Goal: Task Accomplishment & Management: Use online tool/utility

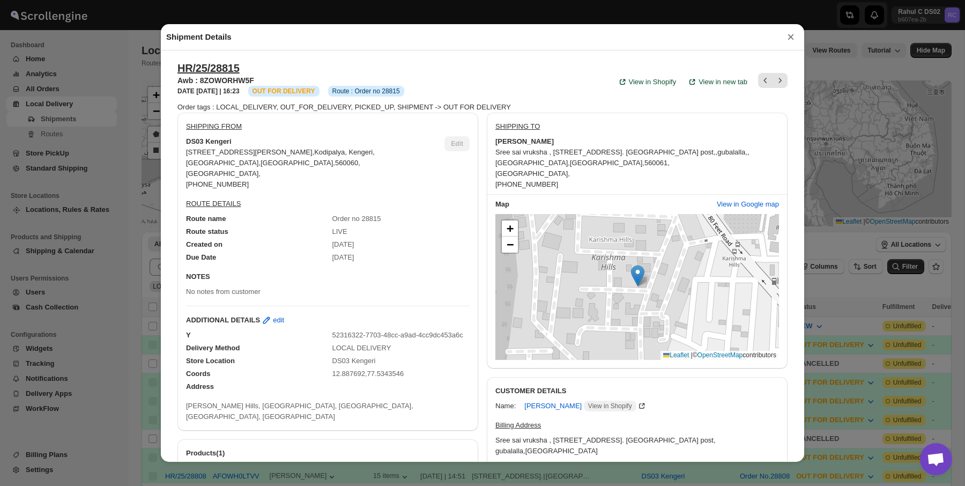
click at [127, 99] on div "Shipment Details × HR/25/28815 Awb : 8ZOWORHW5F DATE 15-Sep-25 | 16:23 Info OUT…" at bounding box center [482, 243] width 965 height 486
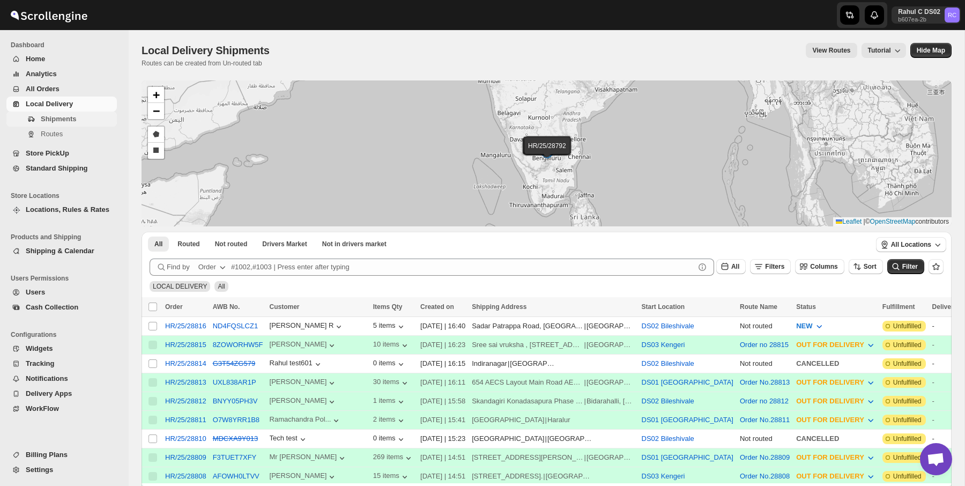
click at [89, 115] on span "Shipments" at bounding box center [78, 119] width 74 height 11
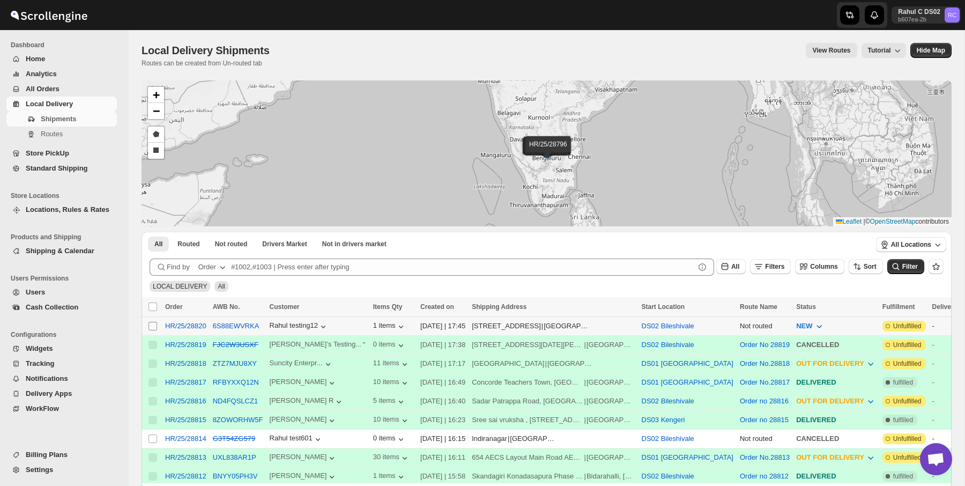
click at [153, 322] on input "Select shipment" at bounding box center [152, 326] width 9 height 9
checkbox input "true"
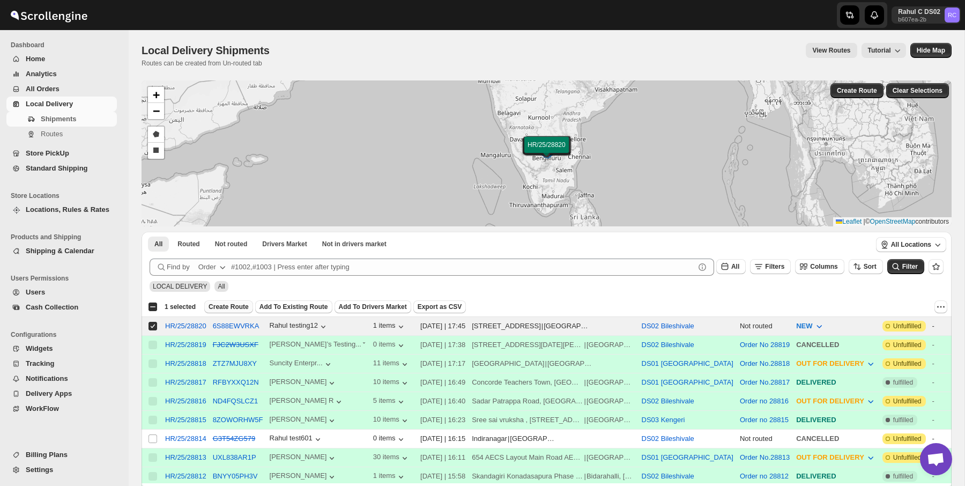
click at [233, 311] on button "Create Route" at bounding box center [228, 306] width 49 height 13
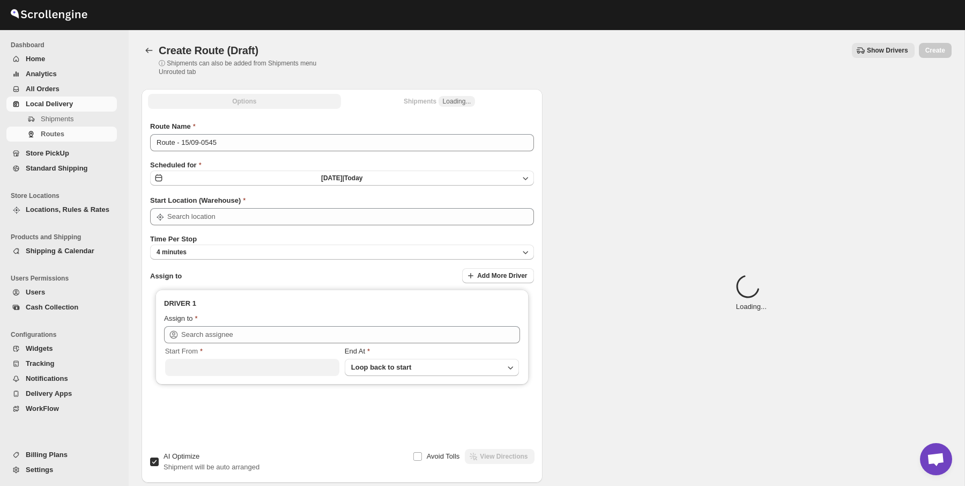
type input "DS02 Bileshivale"
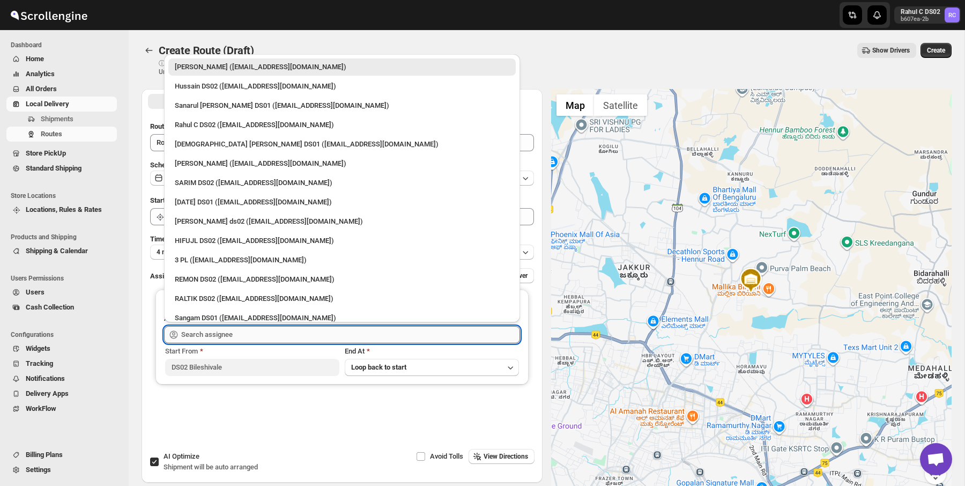
click at [249, 328] on input "text" at bounding box center [350, 334] width 339 height 17
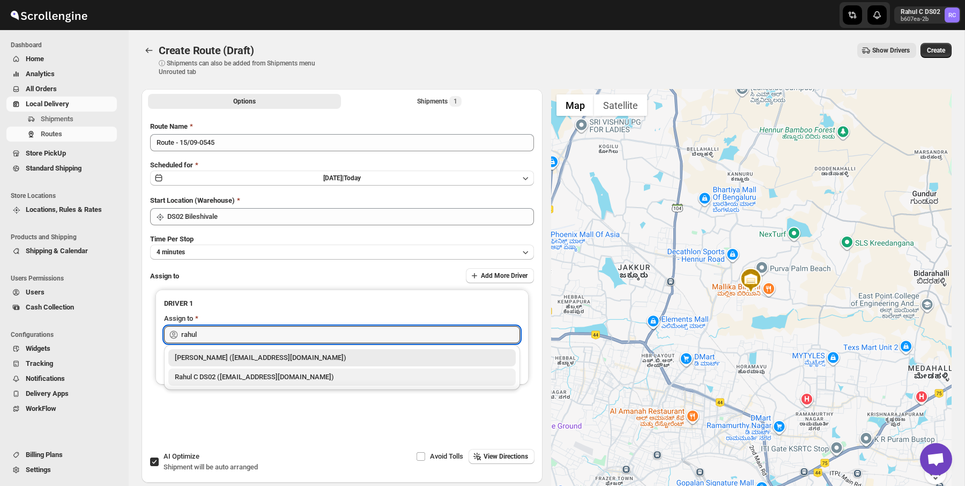
click at [265, 373] on div "Rahul C DS02 ([EMAIL_ADDRESS][DOMAIN_NAME])" at bounding box center [342, 376] width 334 height 11
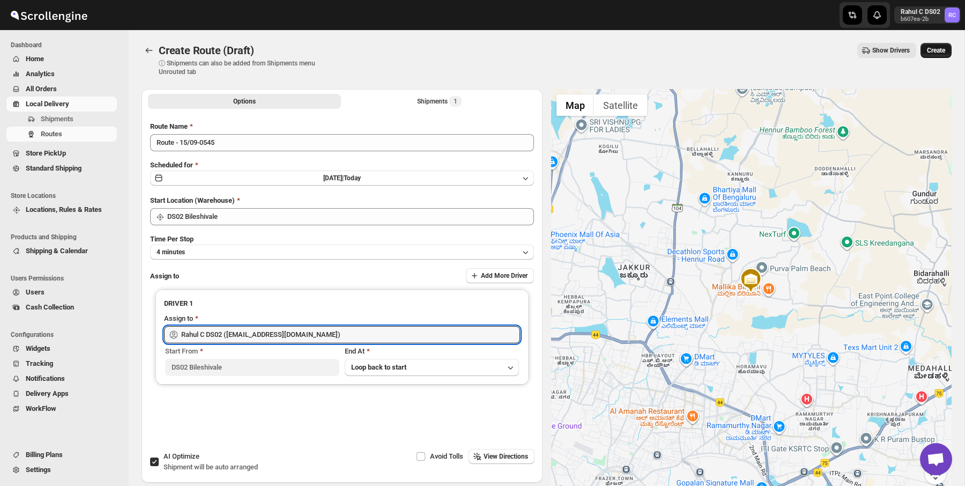
type input "Rahul C DS02 ([EMAIL_ADDRESS][DOMAIN_NAME])"
click at [935, 51] on span "Create" at bounding box center [936, 50] width 18 height 9
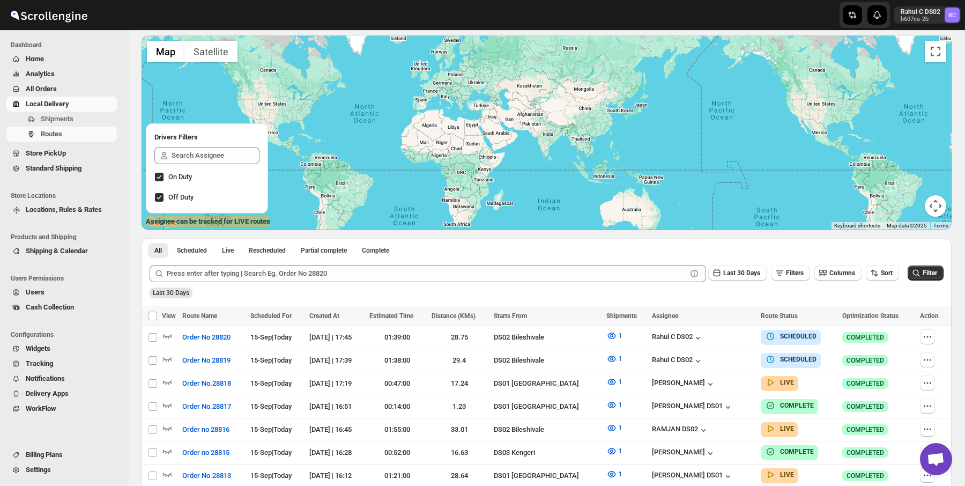
scroll to position [74, 0]
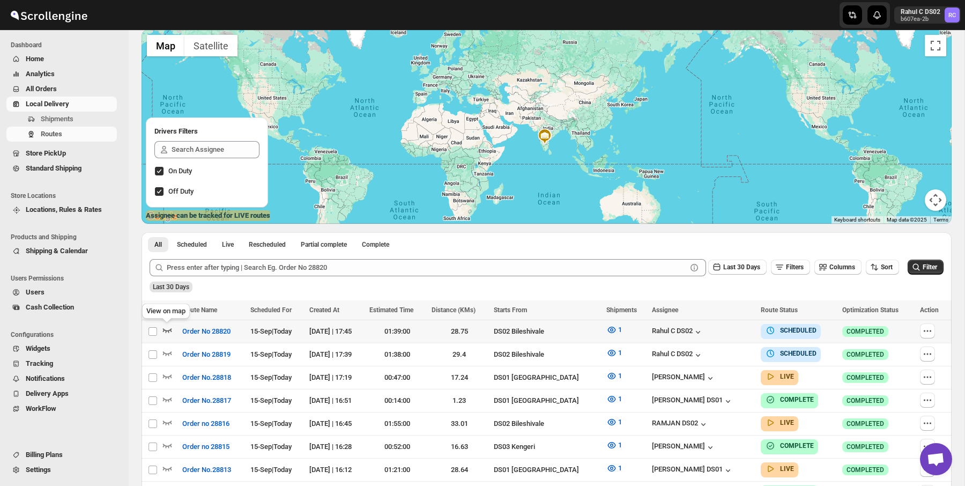
click at [164, 331] on icon "button" at bounding box center [167, 329] width 11 height 11
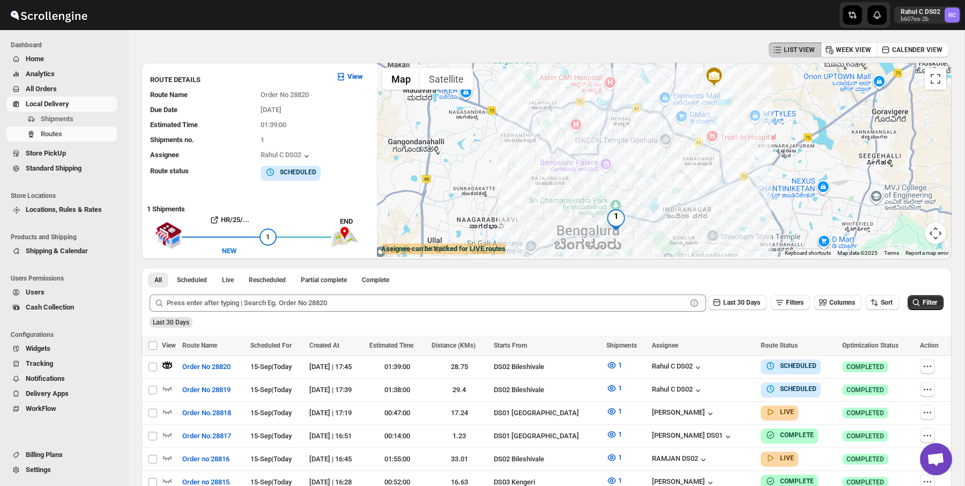
scroll to position [38, 0]
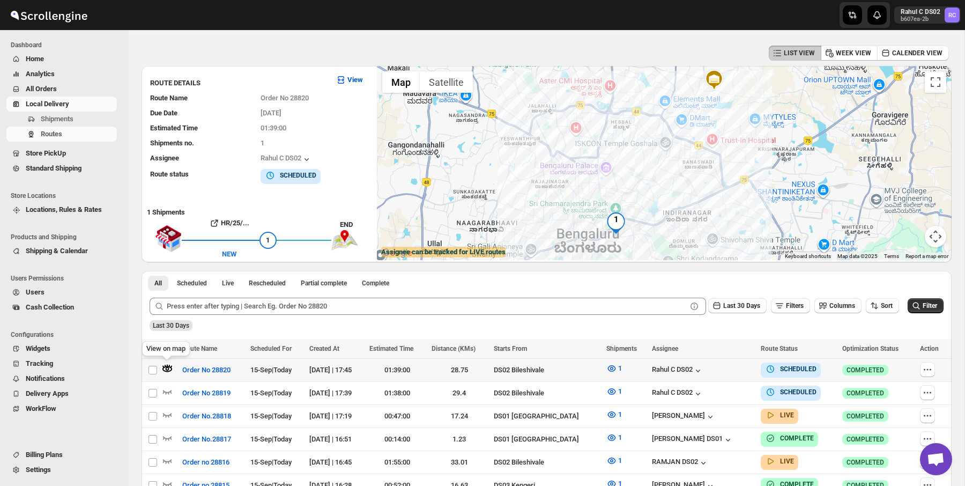
click at [169, 366] on icon "button" at bounding box center [167, 368] width 10 height 6
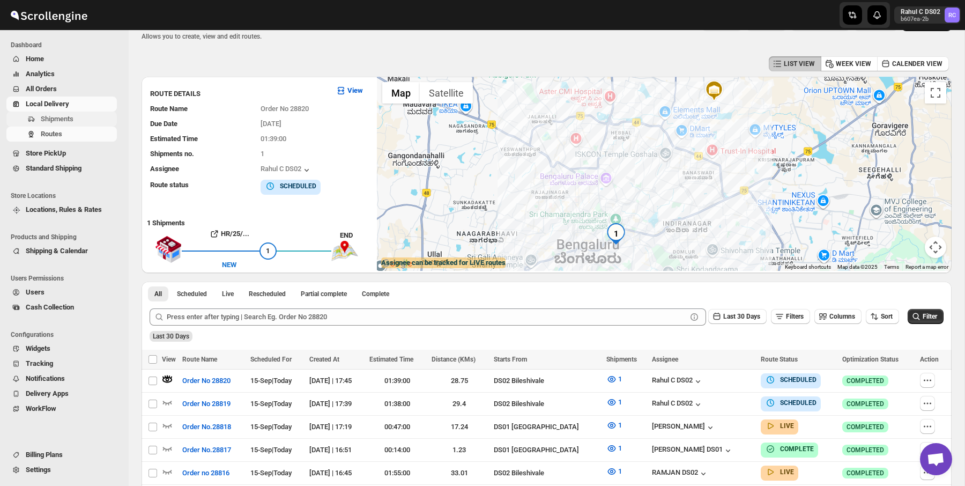
click at [104, 124] on button "Shipments" at bounding box center [61, 118] width 110 height 15
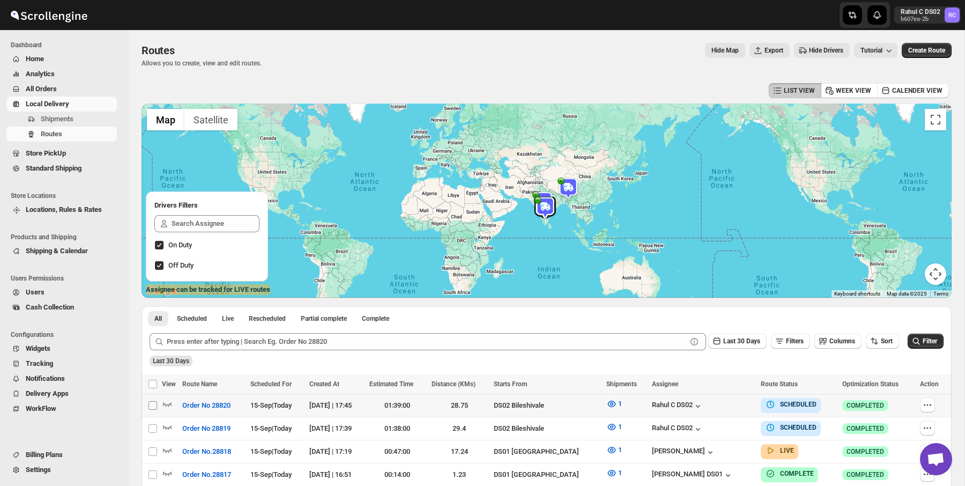
click at [154, 405] on input "Select route" at bounding box center [152, 405] width 9 height 9
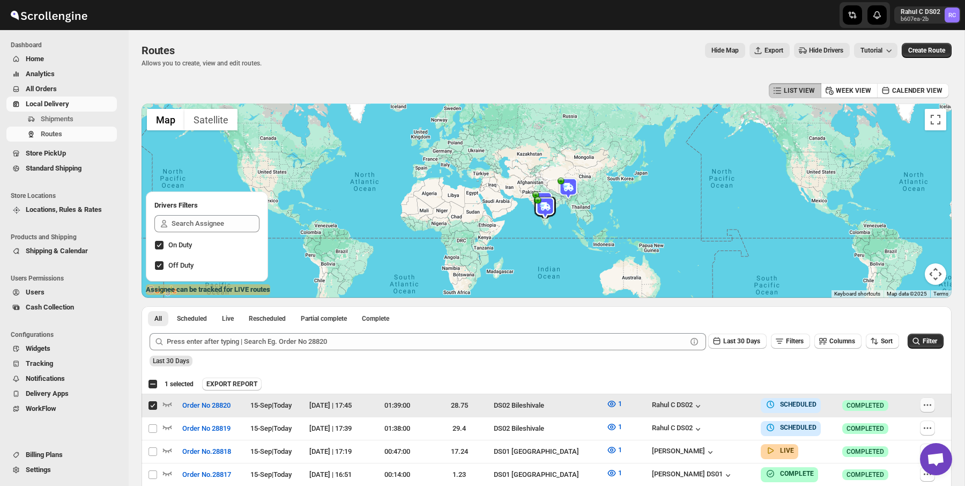
click at [925, 400] on icon "button" at bounding box center [927, 404] width 11 height 11
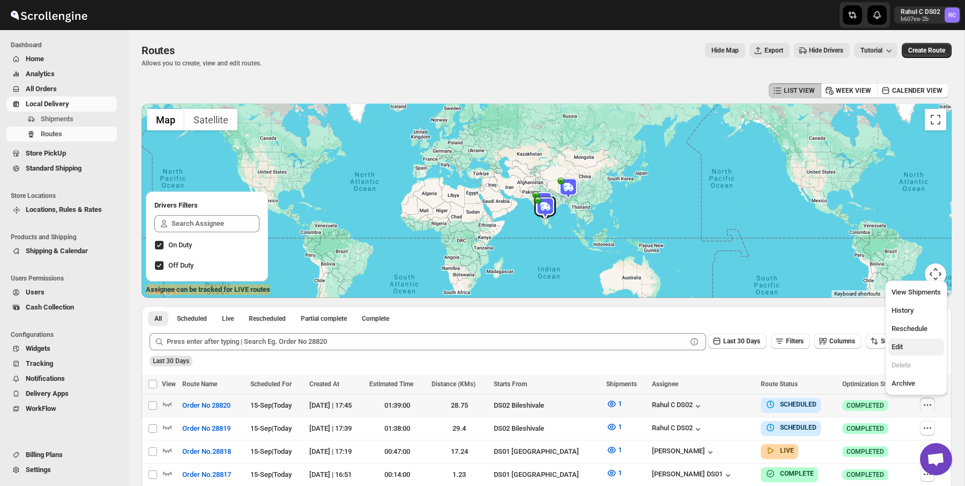
click at [913, 342] on span "Edit" at bounding box center [915, 346] width 49 height 11
checkbox input "true"
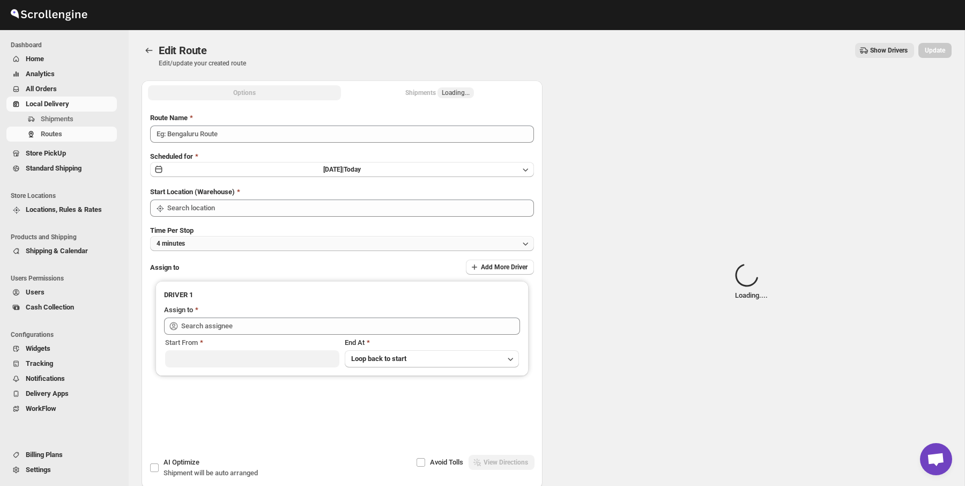
type input "Order No 28820"
type input "DS02 Bileshivale"
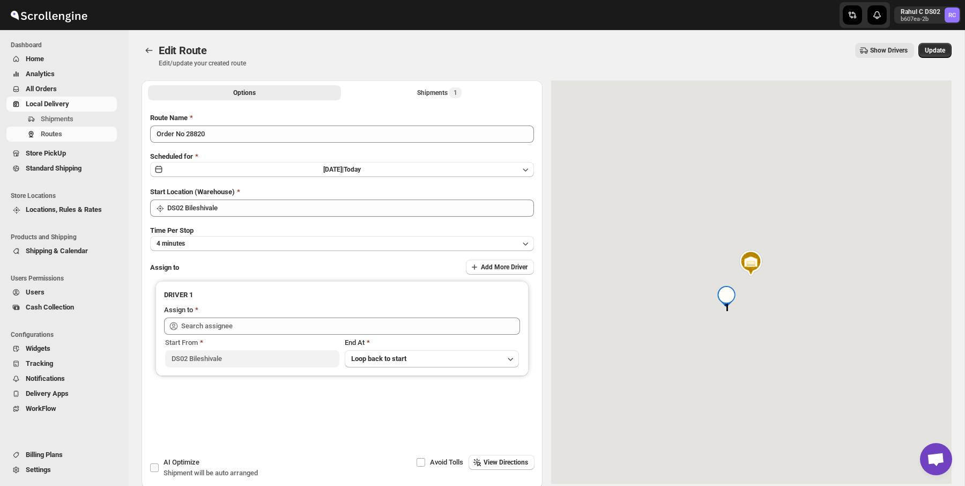
type input "Rahul C DS02 ([EMAIL_ADDRESS][DOMAIN_NAME])"
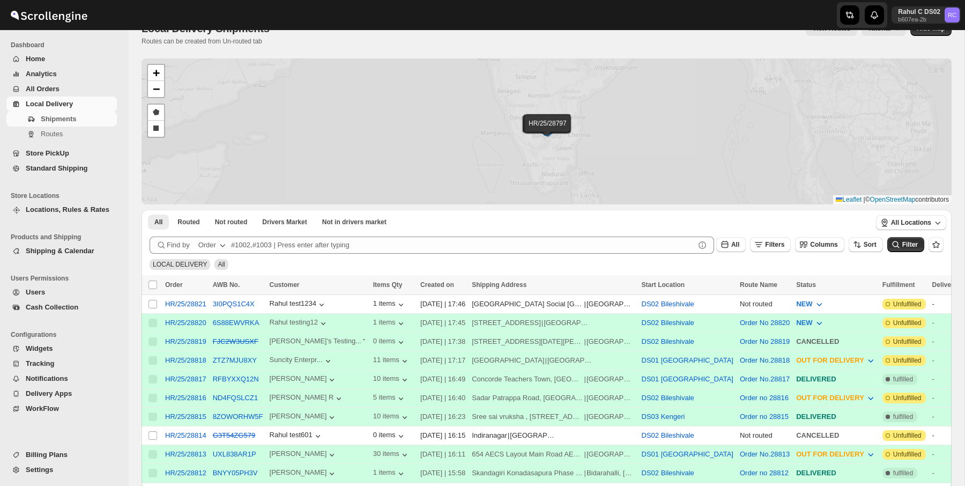
scroll to position [25, 0]
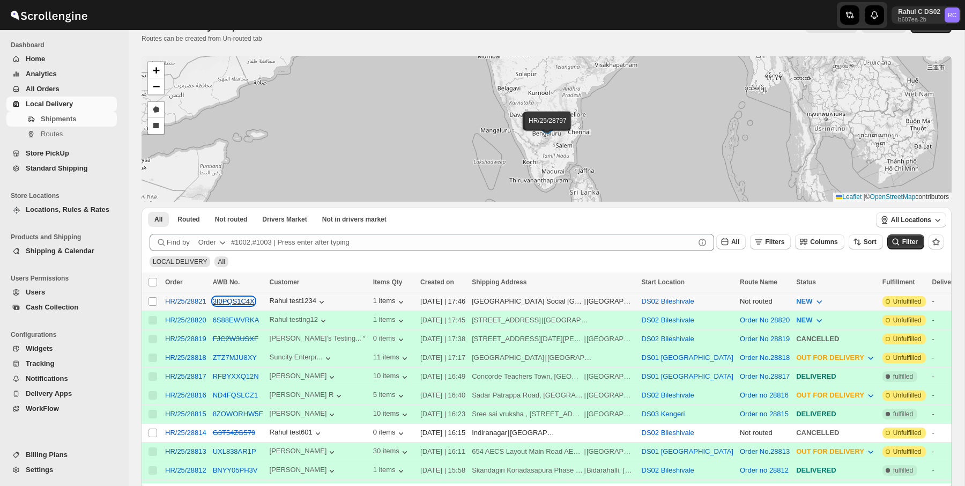
click at [234, 303] on button "3I0PQS1C4X" at bounding box center [234, 301] width 42 height 8
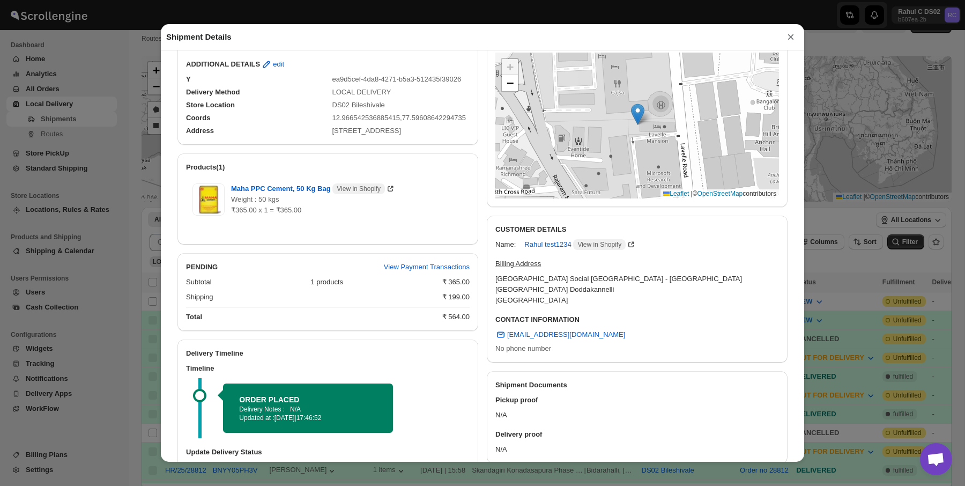
scroll to position [0, 0]
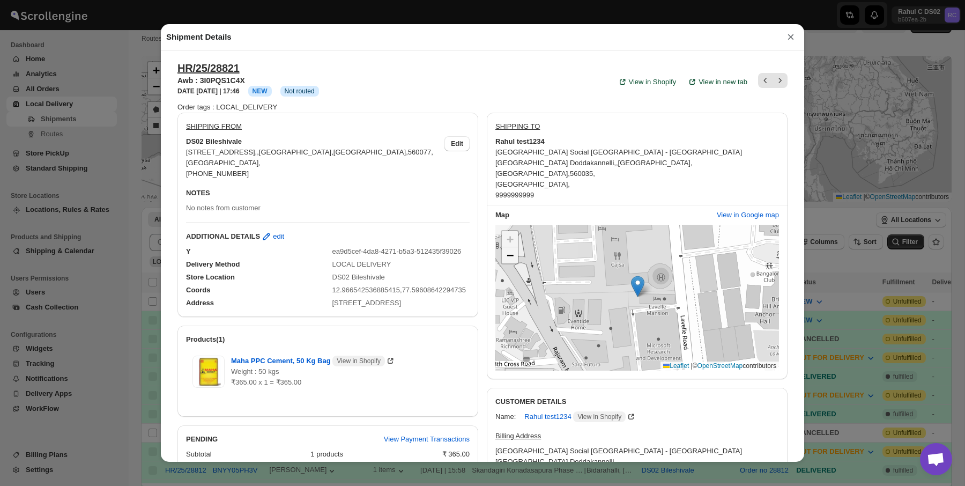
click at [512, 248] on span "−" at bounding box center [509, 254] width 7 height 13
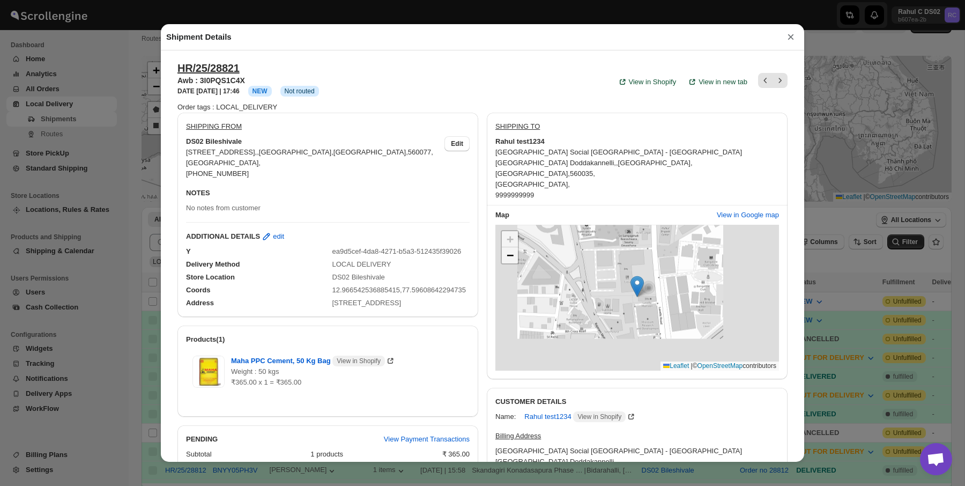
click at [512, 248] on span "−" at bounding box center [509, 254] width 7 height 13
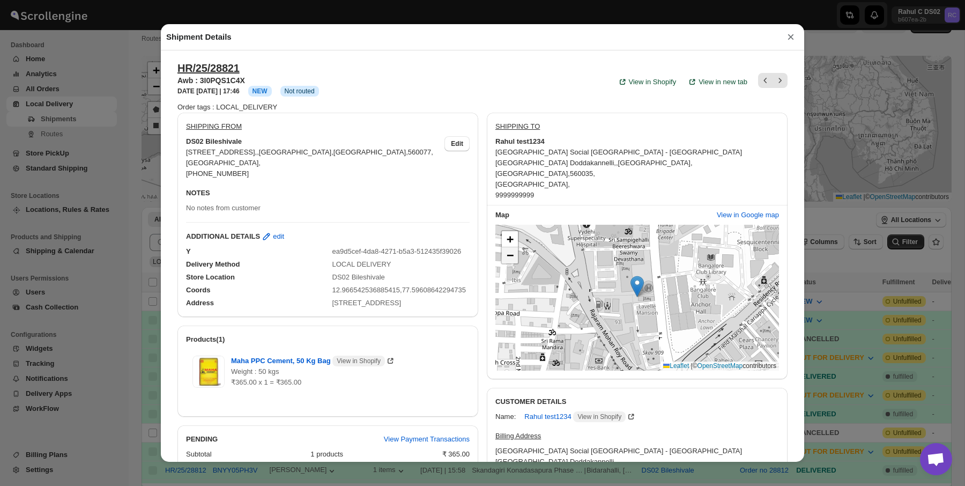
click at [512, 248] on span "−" at bounding box center [509, 254] width 7 height 13
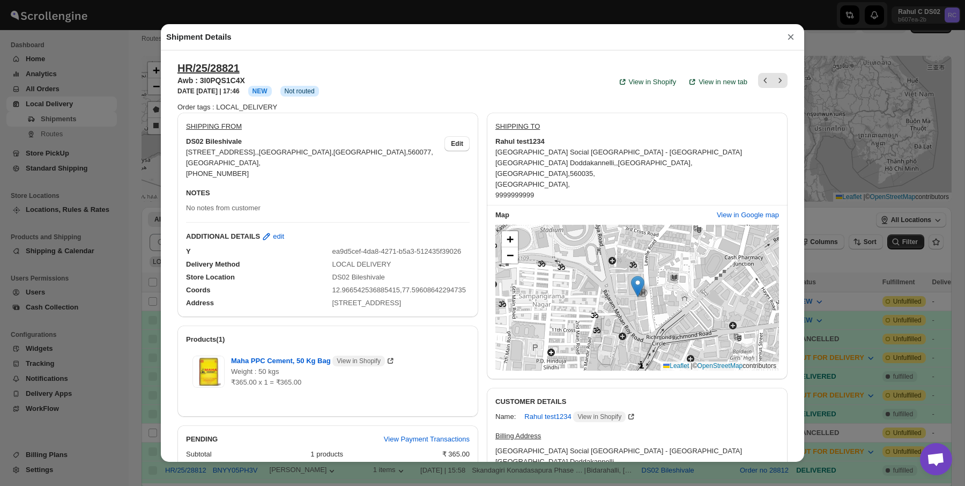
click at [798, 40] on button "×" at bounding box center [790, 36] width 16 height 15
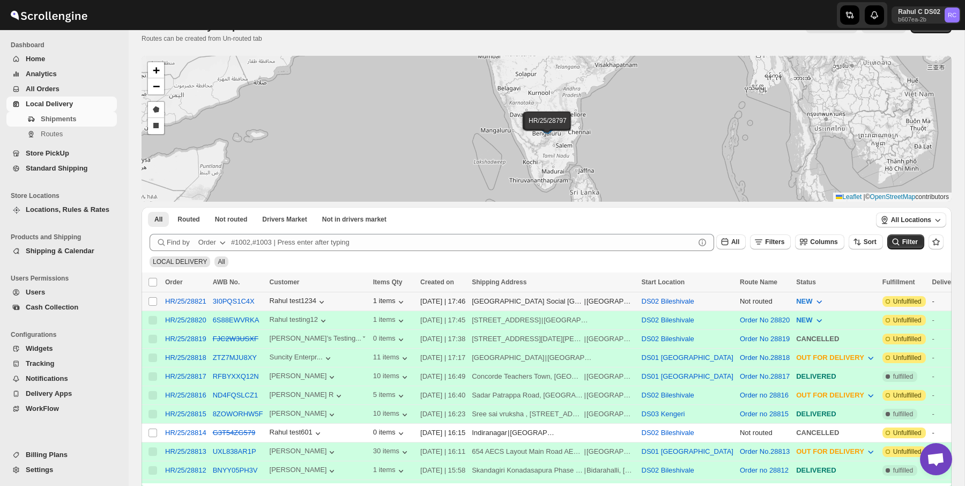
click at [152, 307] on td "Select shipment" at bounding box center [151, 301] width 20 height 19
checkbox input "true"
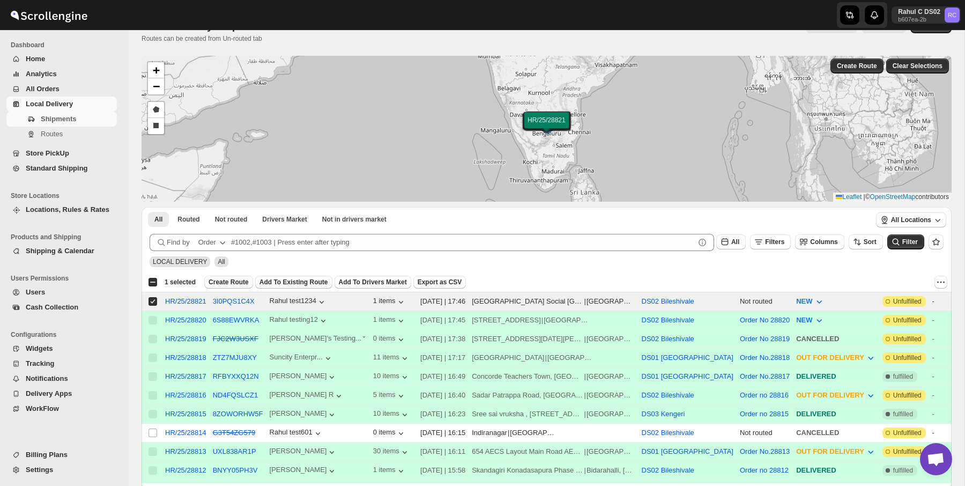
click at [248, 279] on span "Create Route" at bounding box center [228, 282] width 40 height 9
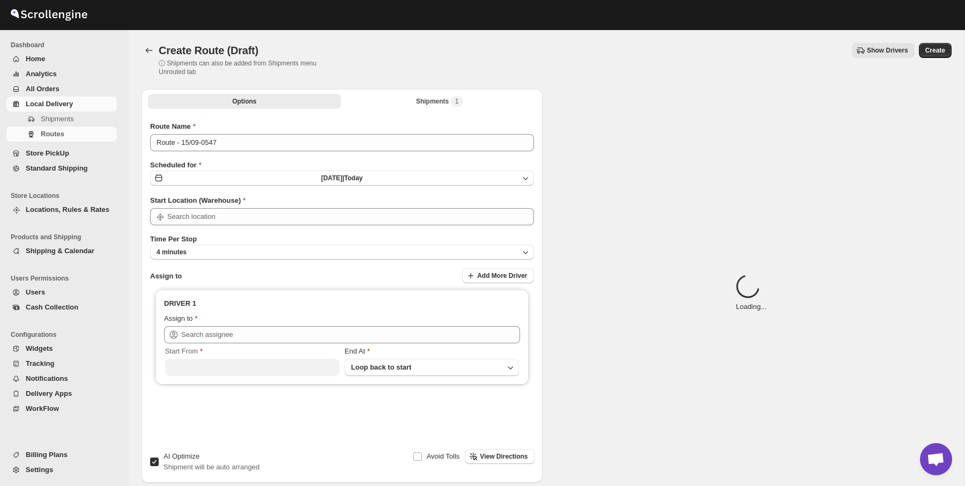
type input "DS02 Bileshivale"
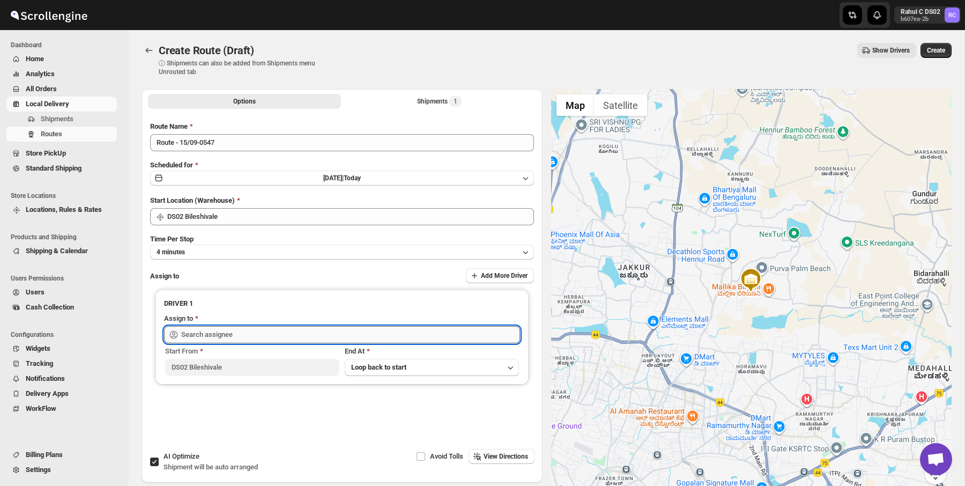
click at [334, 327] on input "text" at bounding box center [350, 334] width 339 height 17
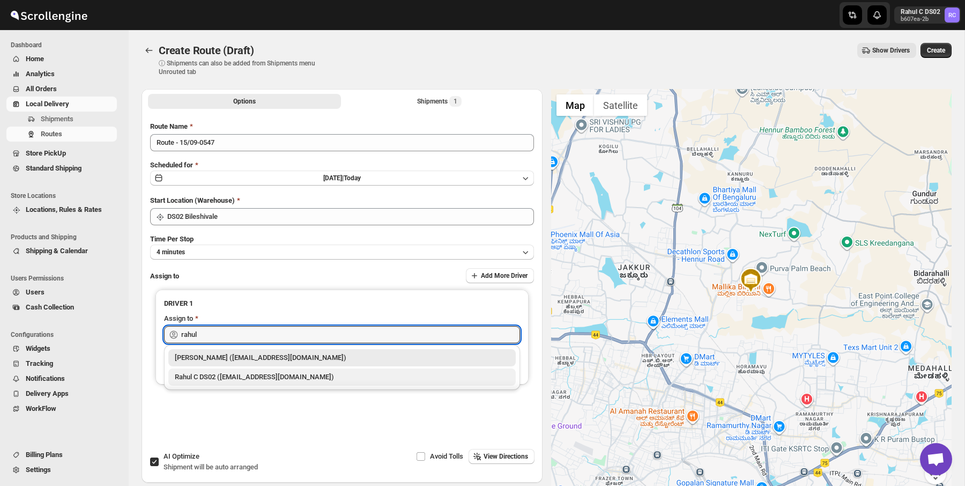
click at [301, 379] on div "Rahul C DS02 ([EMAIL_ADDRESS][DOMAIN_NAME])" at bounding box center [342, 376] width 334 height 11
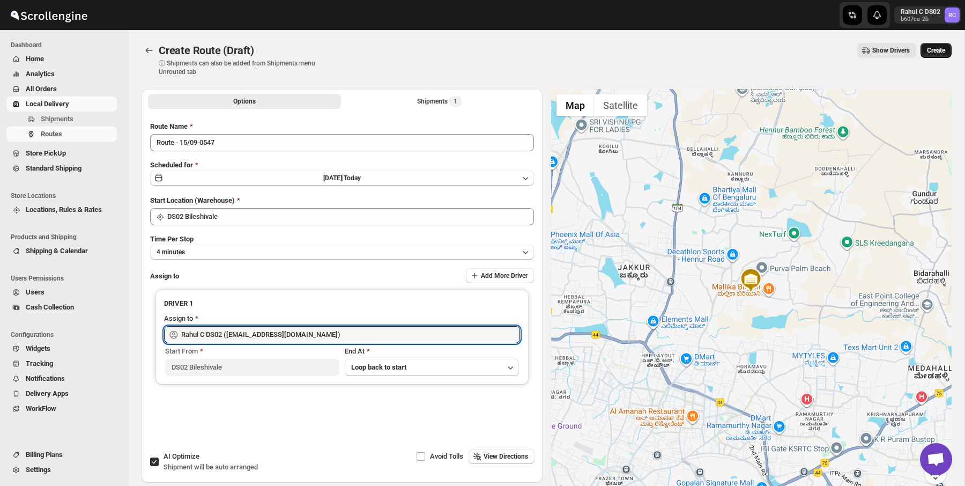
type input "Rahul C DS02 ([EMAIL_ADDRESS][DOMAIN_NAME])"
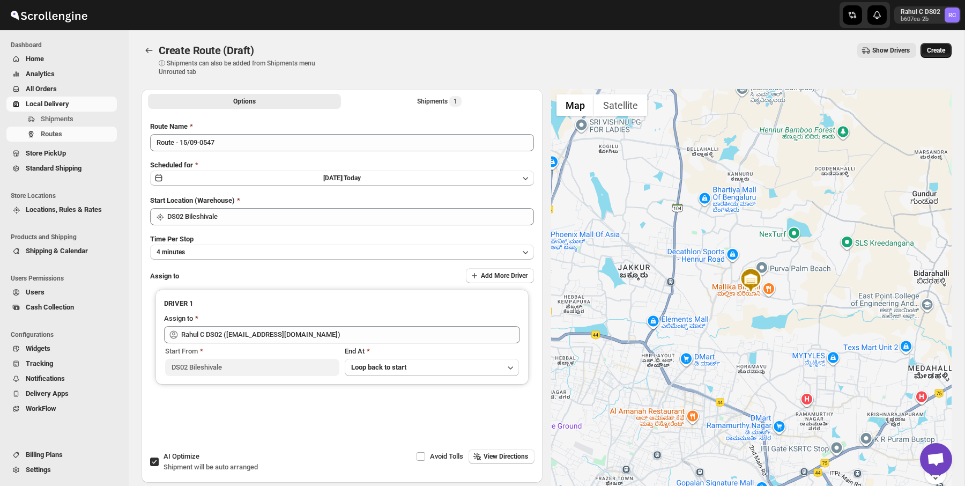
click at [950, 56] on button "Create" at bounding box center [935, 50] width 31 height 15
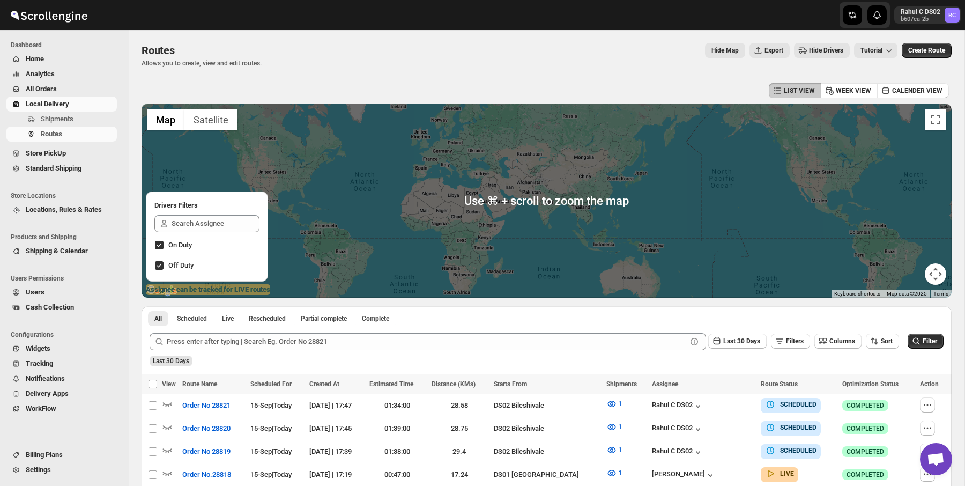
scroll to position [24, 0]
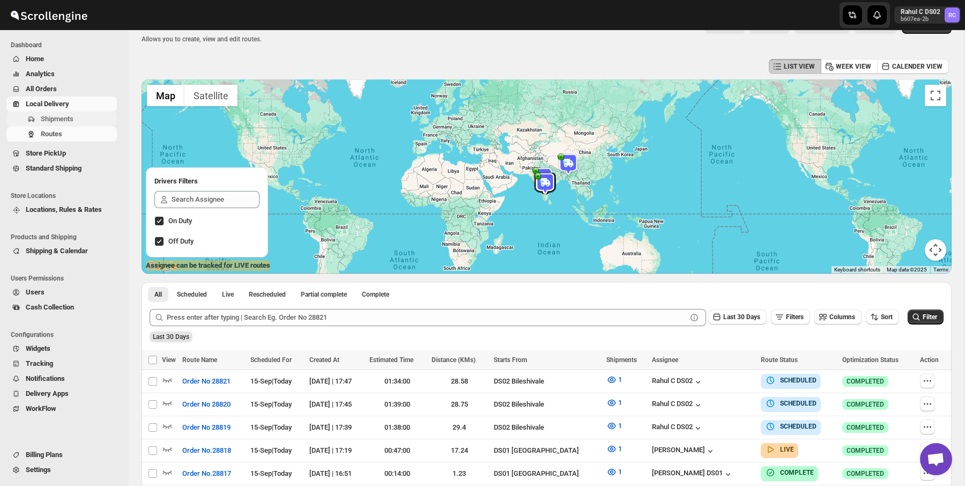
click at [76, 116] on span "Shipments" at bounding box center [78, 119] width 74 height 11
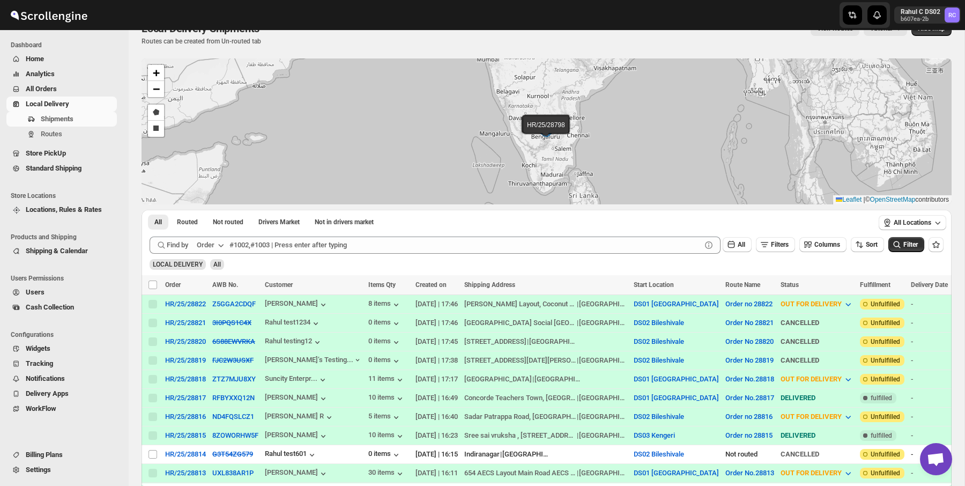
scroll to position [23, 0]
click at [249, 379] on button "ZTZ7MJU8XY" at bounding box center [233, 378] width 43 height 8
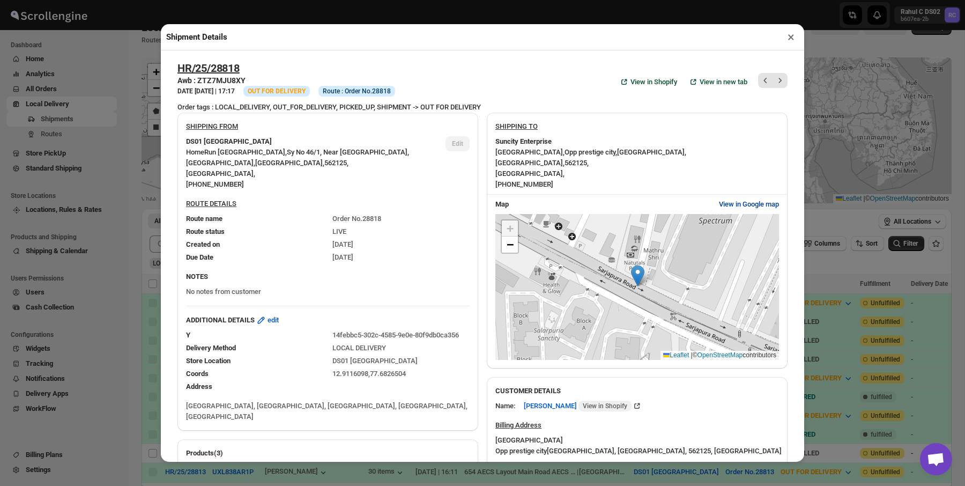
click at [738, 199] on span "View in Google map" at bounding box center [749, 204] width 60 height 11
click at [100, 83] on div "Shipment Details × HR/25/28818 Awb : ZTZ7MJU8XY DATE 15-Sep-25 | 17:17 Info OUT…" at bounding box center [482, 243] width 965 height 486
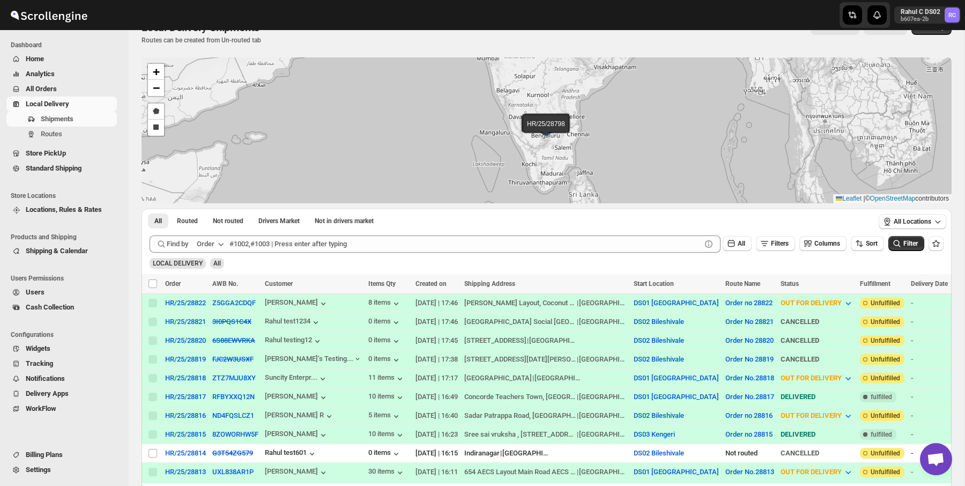
click at [61, 102] on span "Local Delivery" at bounding box center [47, 104] width 43 height 8
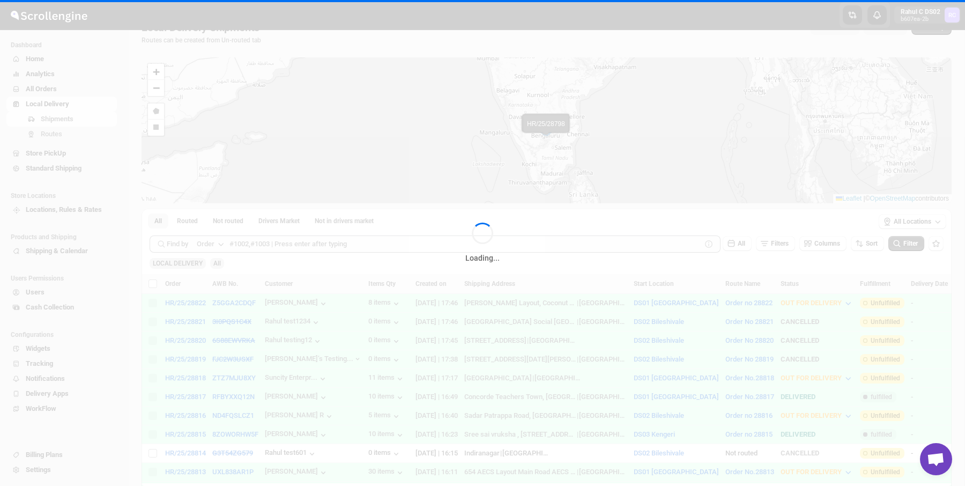
scroll to position [0, 0]
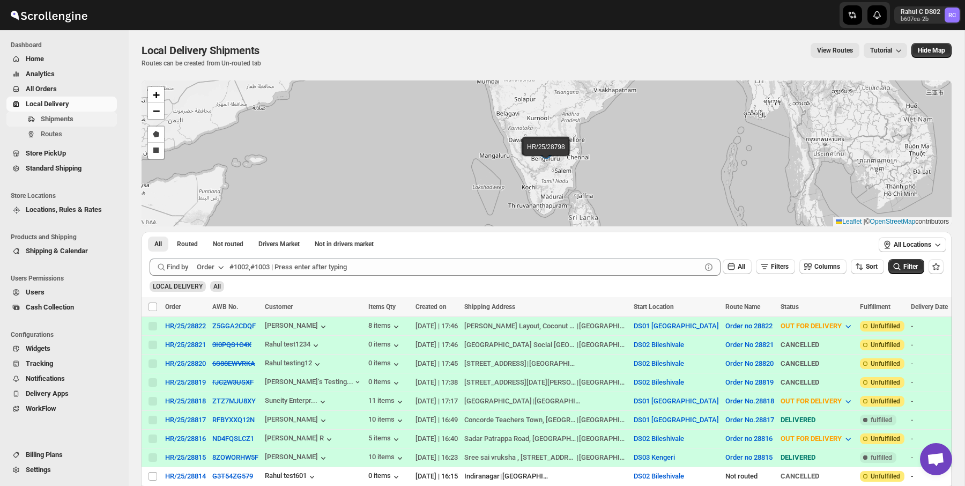
click at [61, 119] on span "Shipments" at bounding box center [57, 119] width 33 height 8
